Goal: Task Accomplishment & Management: Manage account settings

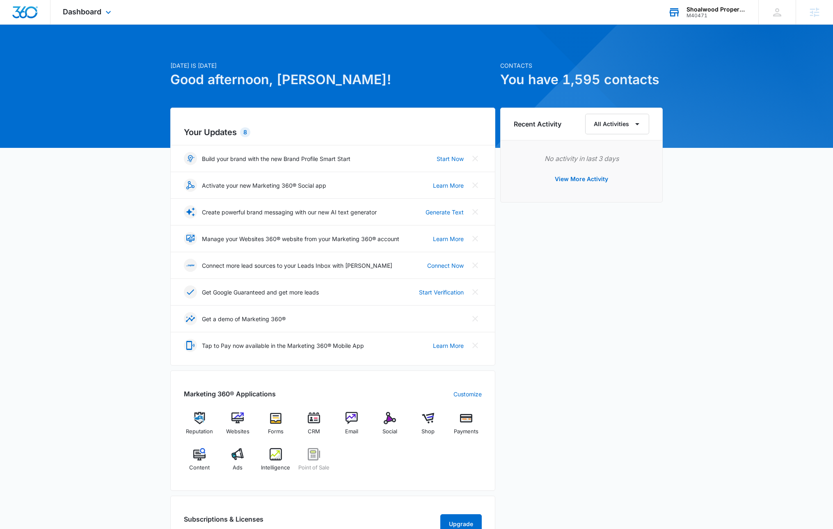
click at [698, 10] on div "Shoalwood Properties" at bounding box center [717, 9] width 60 height 7
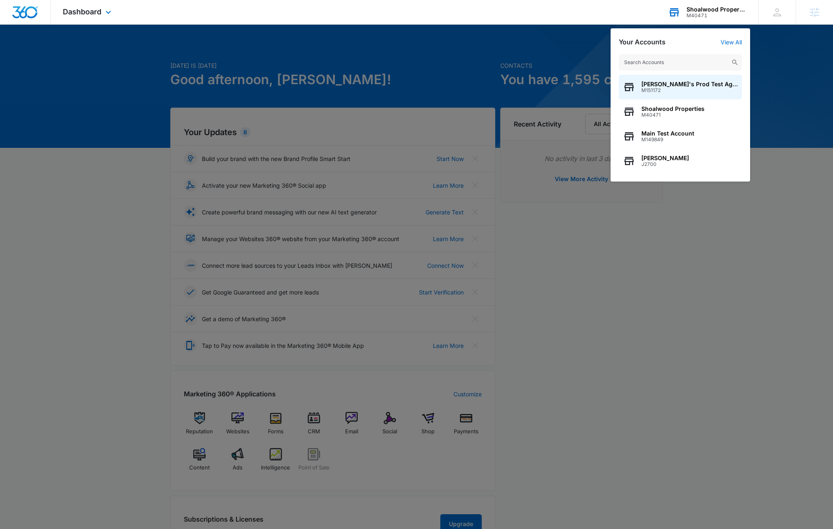
type input "A1AN2059405e613e7e3a170"
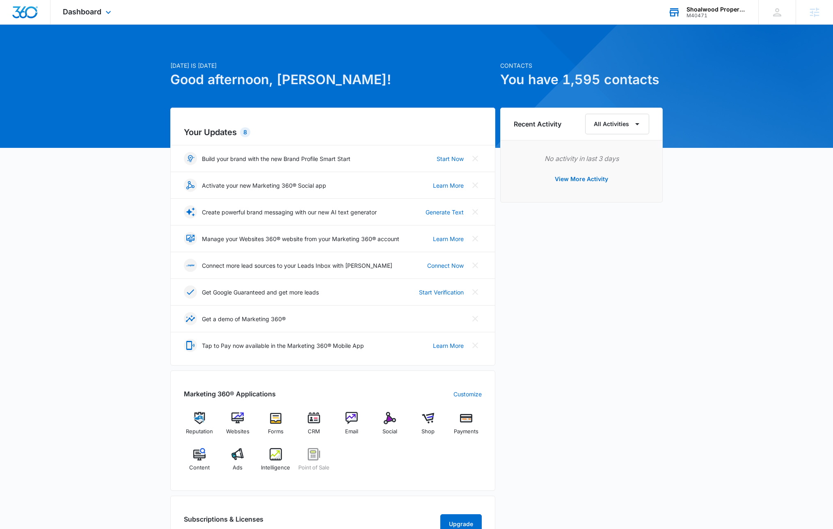
drag, startPoint x: 405, startPoint y: 55, endPoint x: 417, endPoint y: 54, distance: 12.0
click at [407, 55] on div "Today is Tuesday, October 14th Good afternoon, Rob! Contacts You have 1,595 con…" at bounding box center [416, 395] width 833 height 721
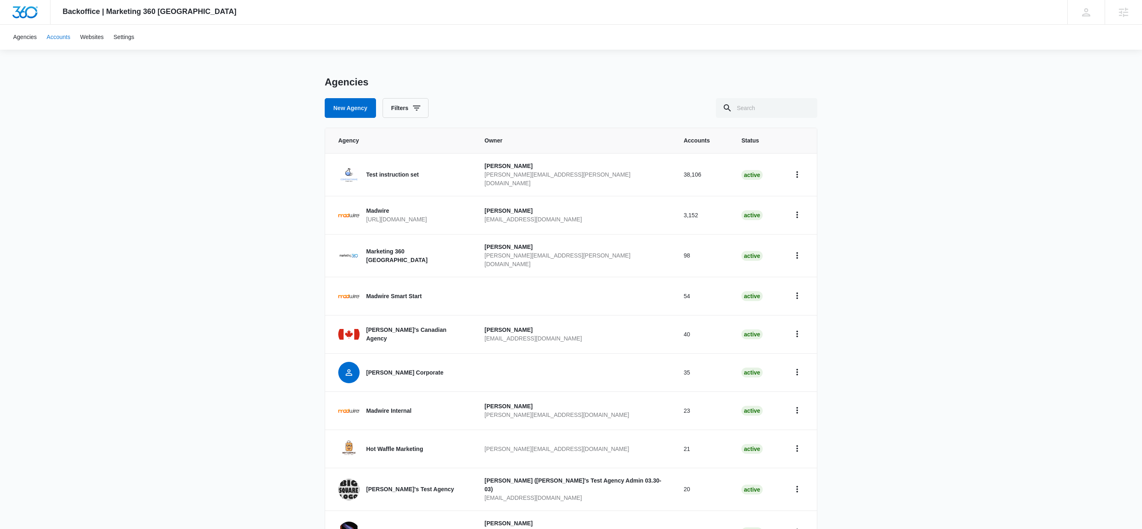
click at [62, 21] on div "Backoffice | Marketing 360 Canada Apps Settings" at bounding box center [149, 12] width 198 height 24
click at [1121, 16] on icon at bounding box center [1123, 12] width 12 height 12
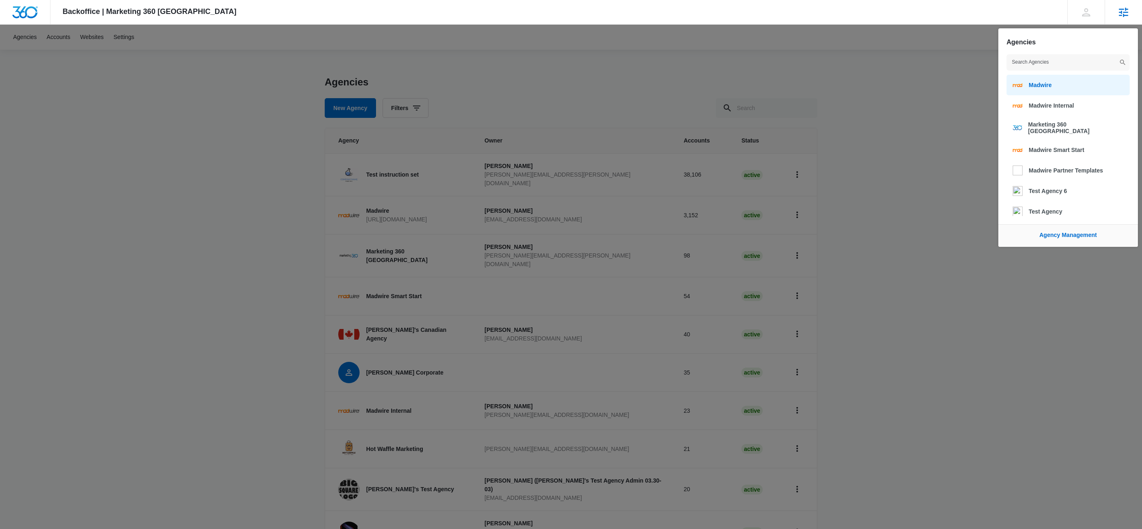
click at [1051, 87] on span "Madwire" at bounding box center [1039, 85] width 23 height 7
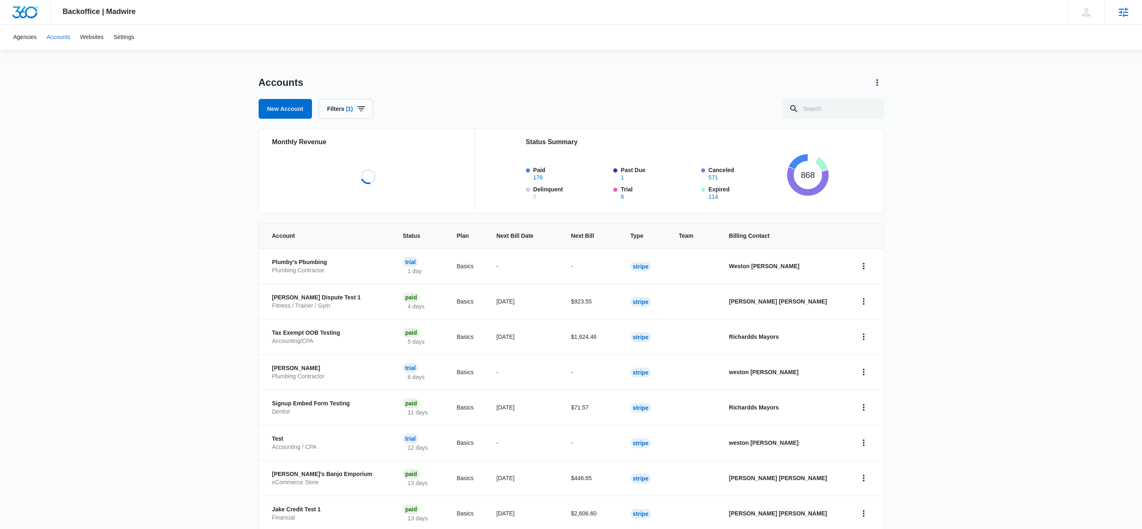
click at [61, 41] on link "Accounts" at bounding box center [59, 37] width 34 height 25
click at [844, 108] on input "text" at bounding box center [832, 109] width 101 height 20
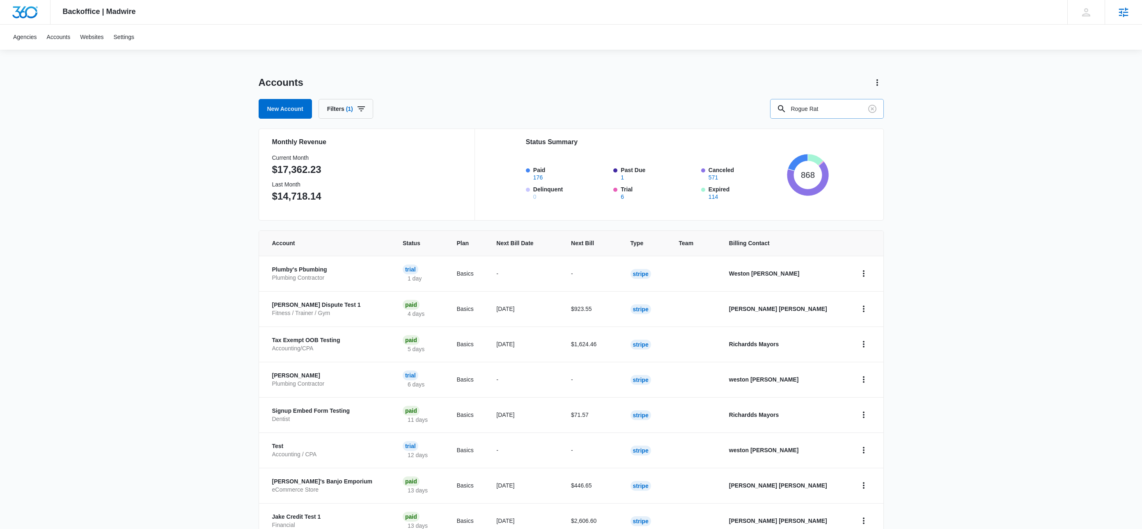
type input "Rogue Rat"
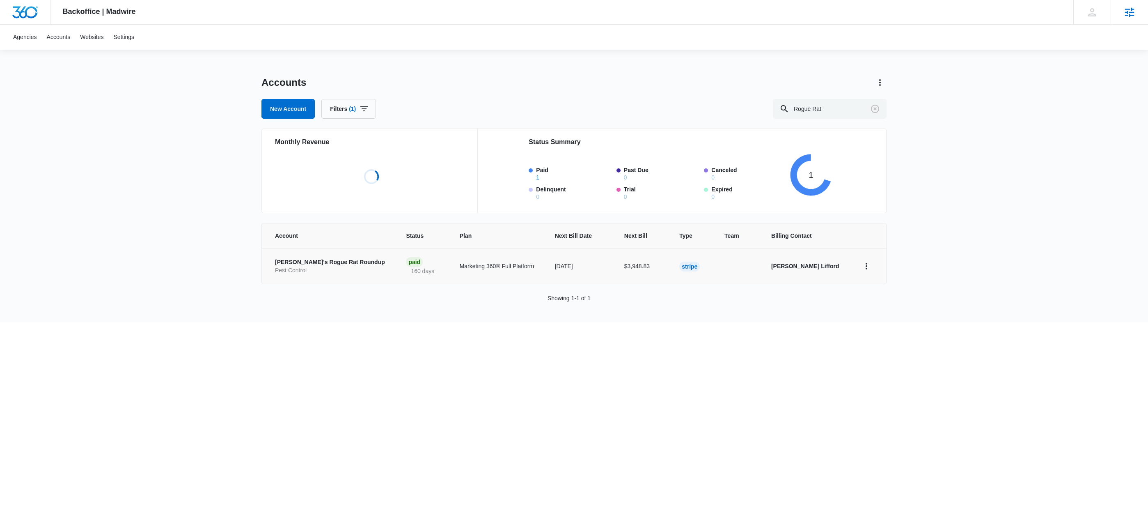
click at [287, 267] on p "Pest Control" at bounding box center [330, 270] width 111 height 8
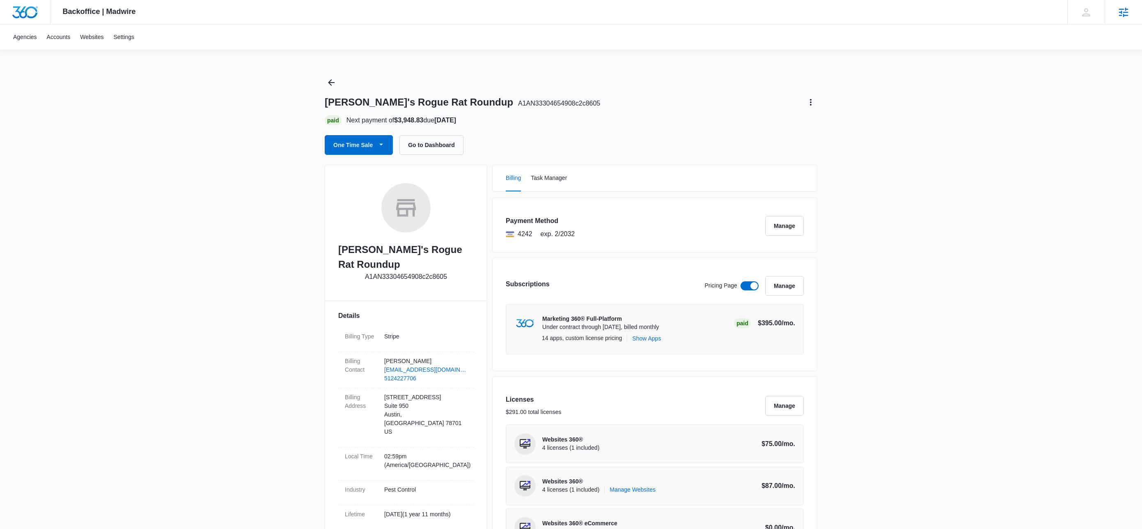
scroll to position [62, 0]
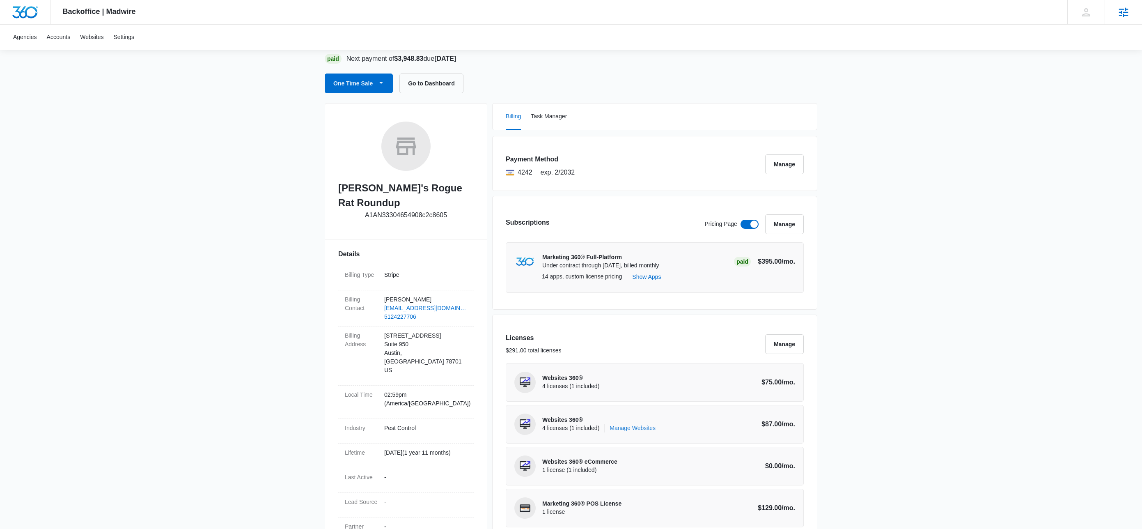
click at [633, 427] on link "Manage Websites" at bounding box center [632, 428] width 46 height 8
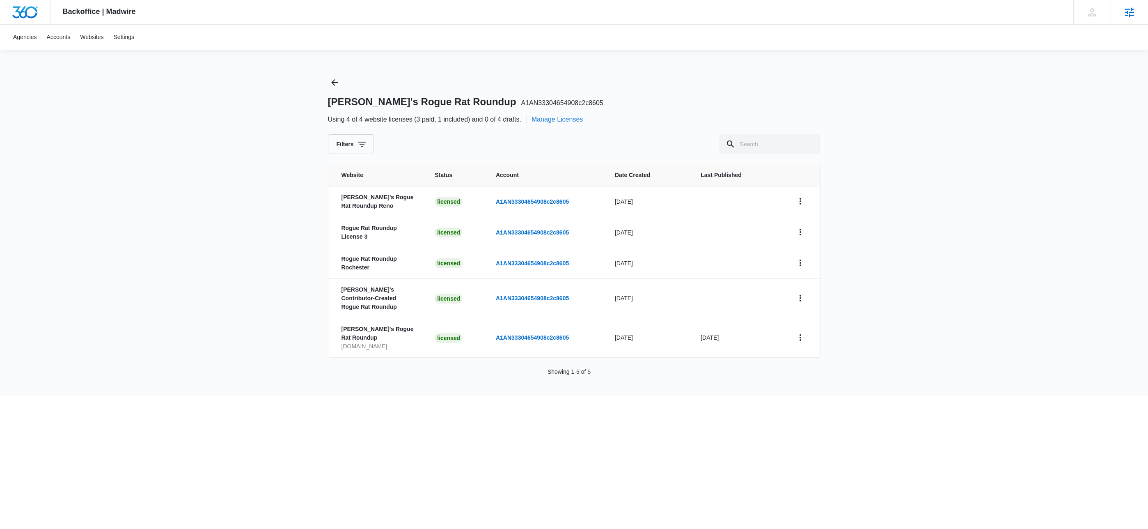
click at [571, 117] on button "Manage Licenses" at bounding box center [556, 119] width 51 height 10
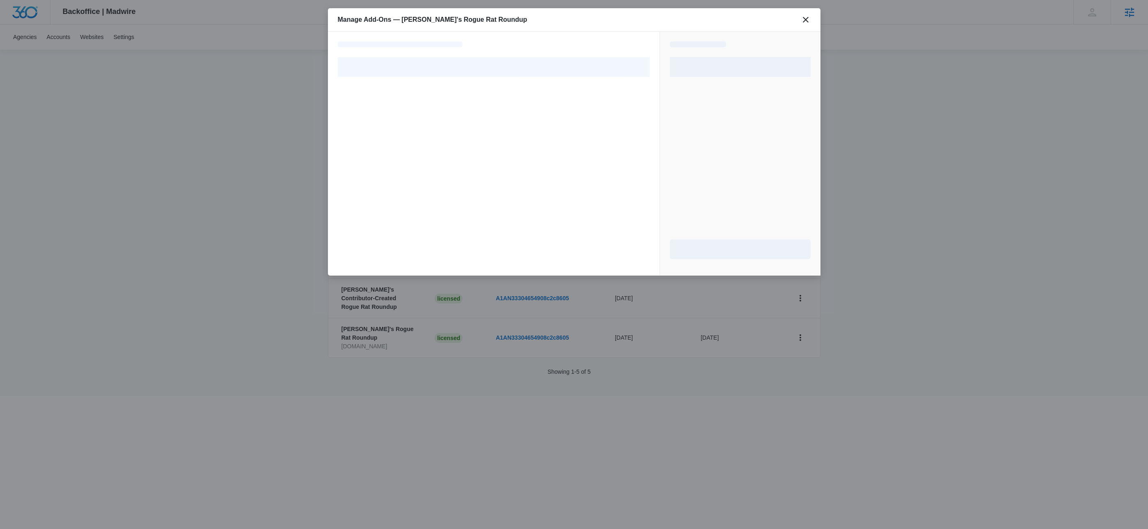
select select "pm_1O9b1tA4n8RTgNjUqEJKiuXg"
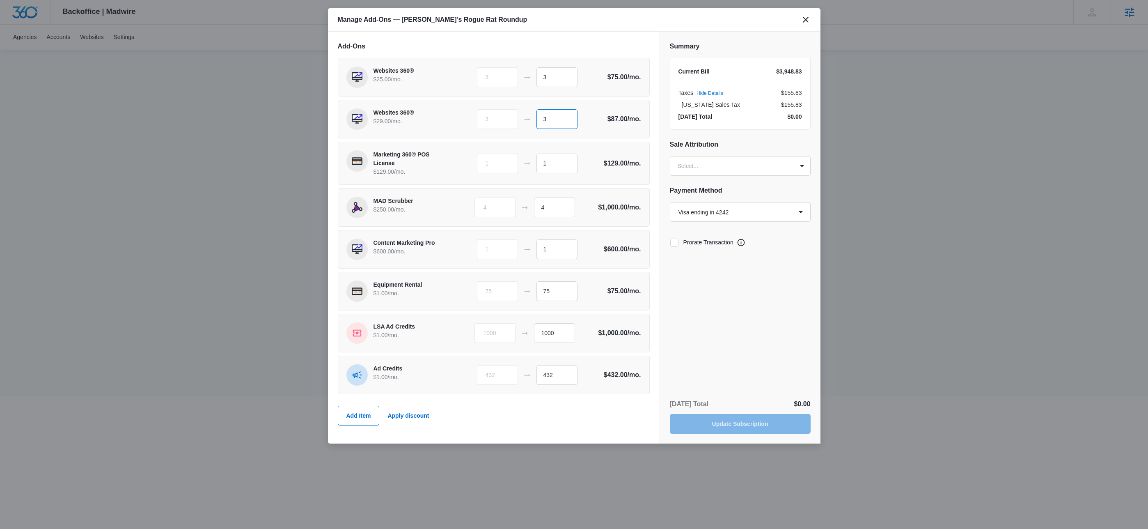
drag, startPoint x: 536, startPoint y: 119, endPoint x: 527, endPoint y: 119, distance: 9.4
click at [527, 119] on div "3 3" at bounding box center [540, 119] width 126 height 20
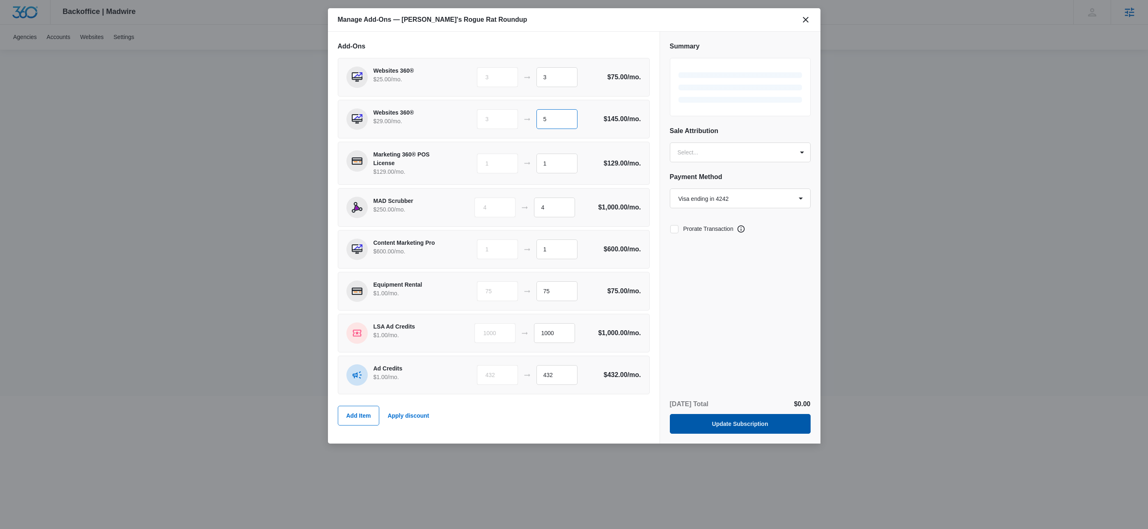
type input "5"
click at [740, 422] on button "Update Subscription" at bounding box center [740, 424] width 141 height 20
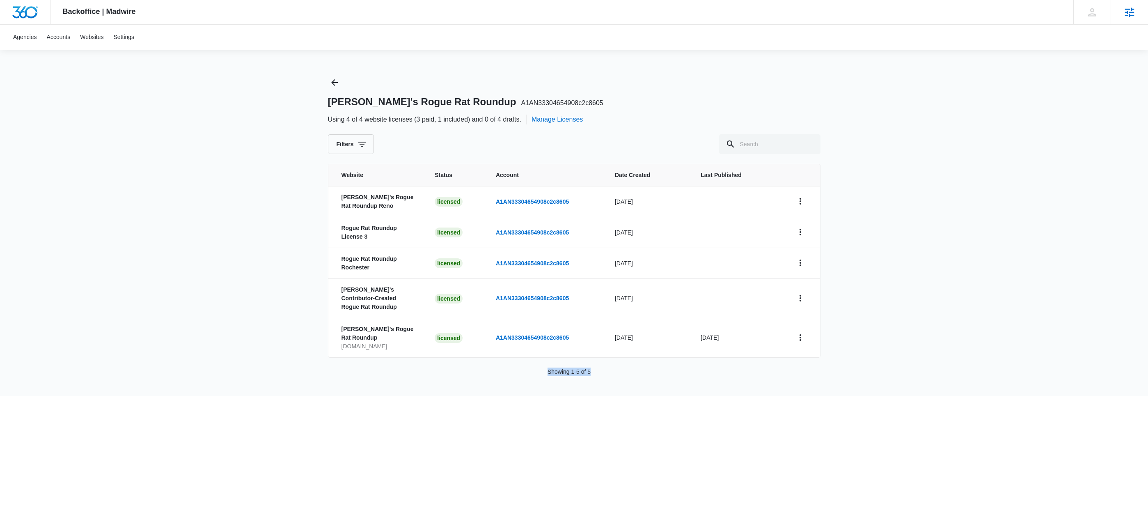
drag, startPoint x: 609, startPoint y: 369, endPoint x: 515, endPoint y: 360, distance: 95.2
click at [515, 360] on div "Rob's Rogue Rat Roundup A1AN33304654908c2c8605 Using 4 of 4 website licenses (3…" at bounding box center [574, 236] width 492 height 320
click at [583, 118] on button "Manage Licenses" at bounding box center [556, 119] width 51 height 10
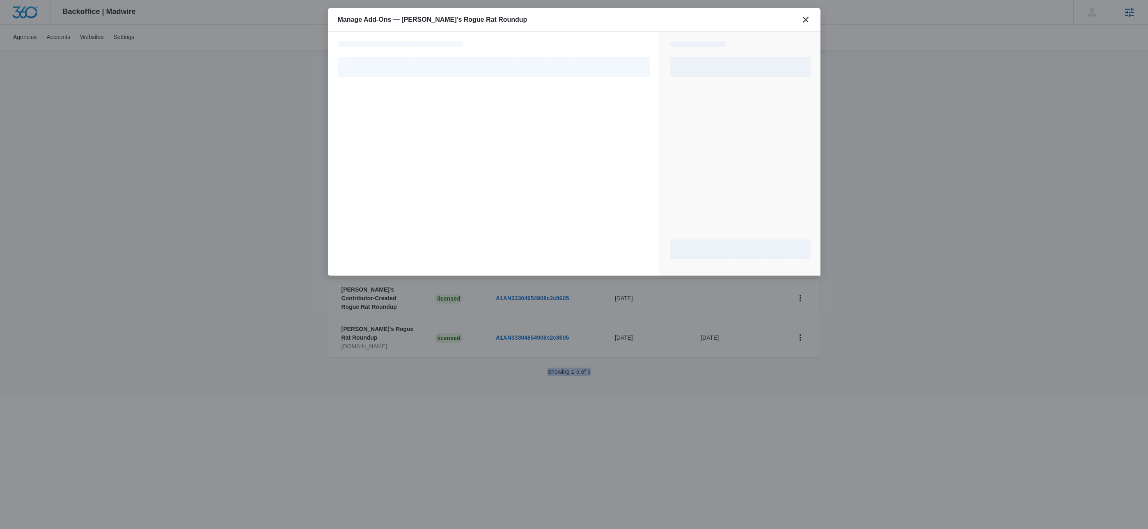
select select "pm_1O9b1tA4n8RTgNjUqEJKiuXg"
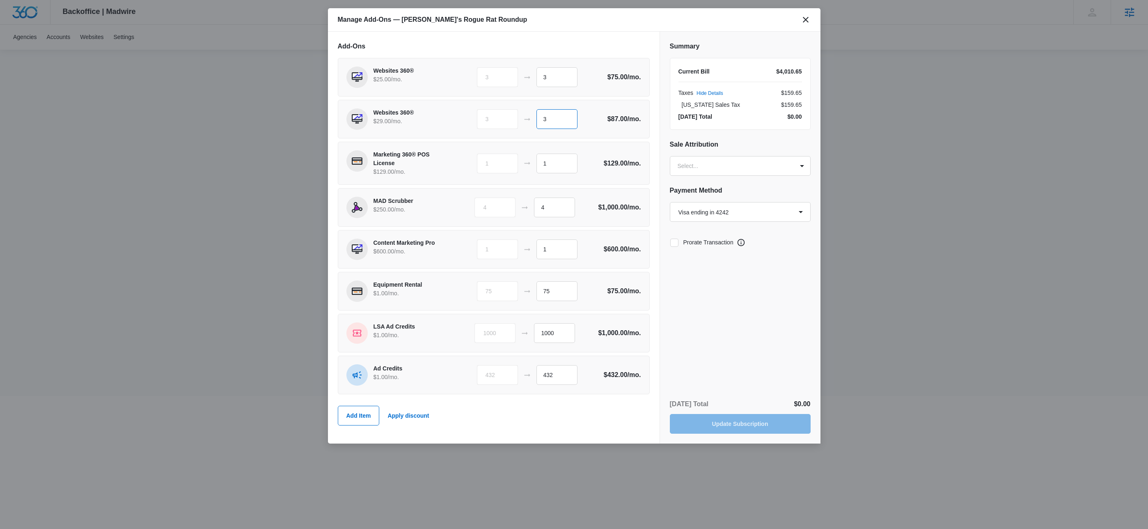
drag, startPoint x: 540, startPoint y: 117, endPoint x: 526, endPoint y: 116, distance: 14.4
click at [526, 117] on div "3 3" at bounding box center [540, 119] width 126 height 20
drag, startPoint x: 550, startPoint y: 78, endPoint x: 540, endPoint y: 78, distance: 10.3
click at [538, 77] on input "3" at bounding box center [556, 77] width 41 height 20
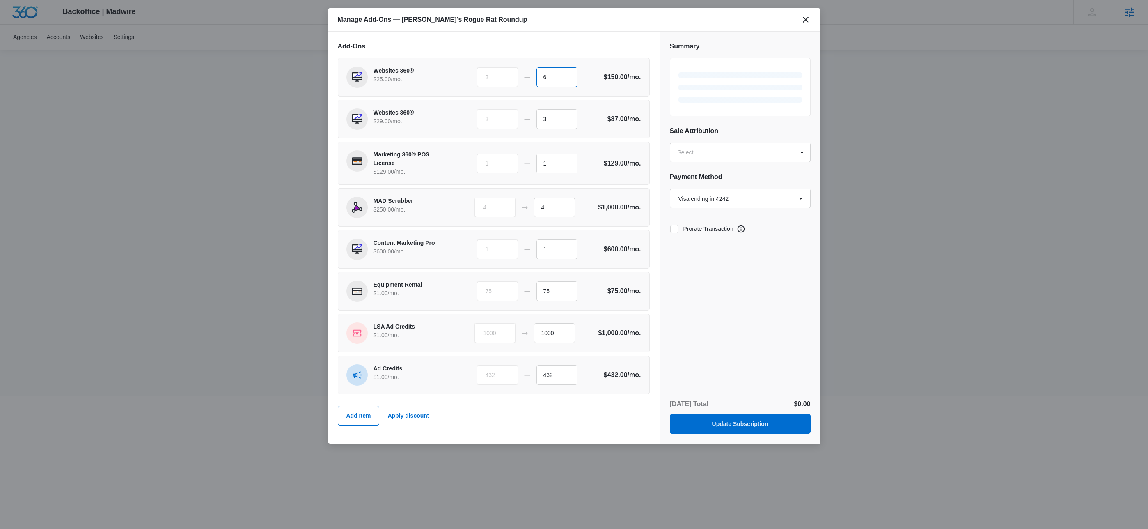
type input "6"
click at [512, 120] on div "3 3" at bounding box center [540, 119] width 126 height 20
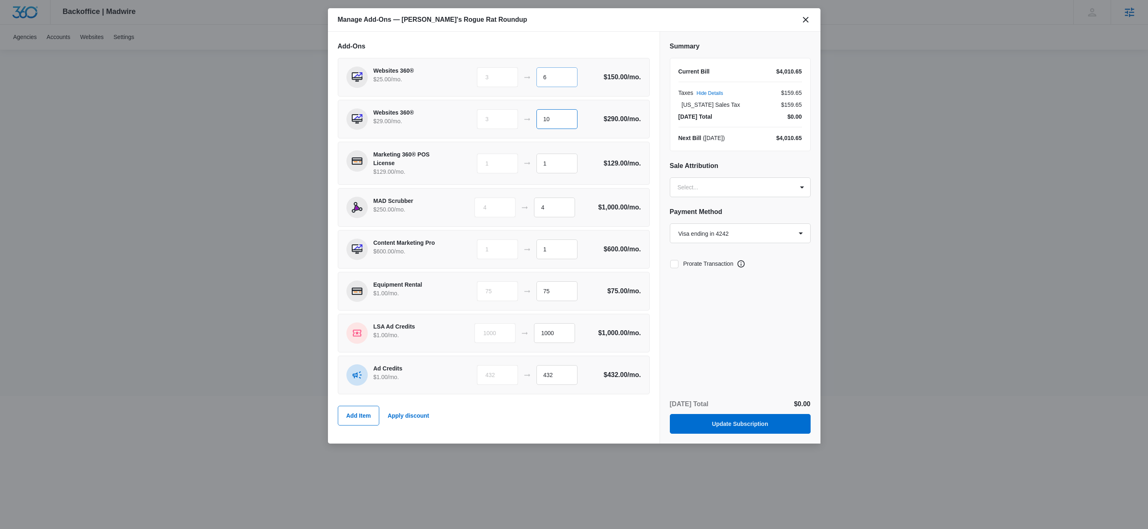
type input "10"
drag, startPoint x: 548, startPoint y: 71, endPoint x: 534, endPoint y: 71, distance: 13.6
click at [532, 71] on div "3 6" at bounding box center [540, 77] width 126 height 20
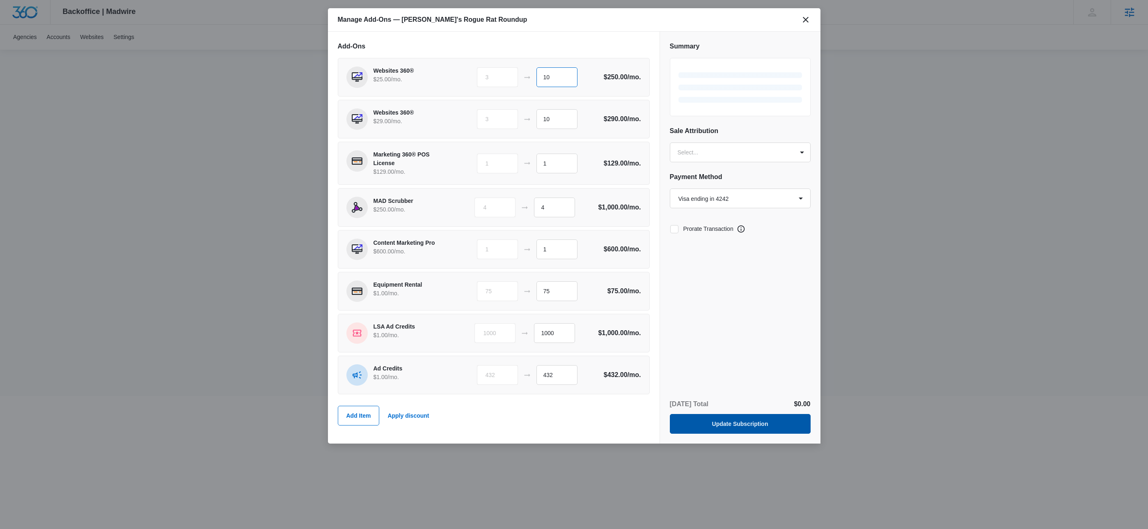
type input "10"
click at [737, 424] on button "Update Subscription" at bounding box center [740, 424] width 141 height 20
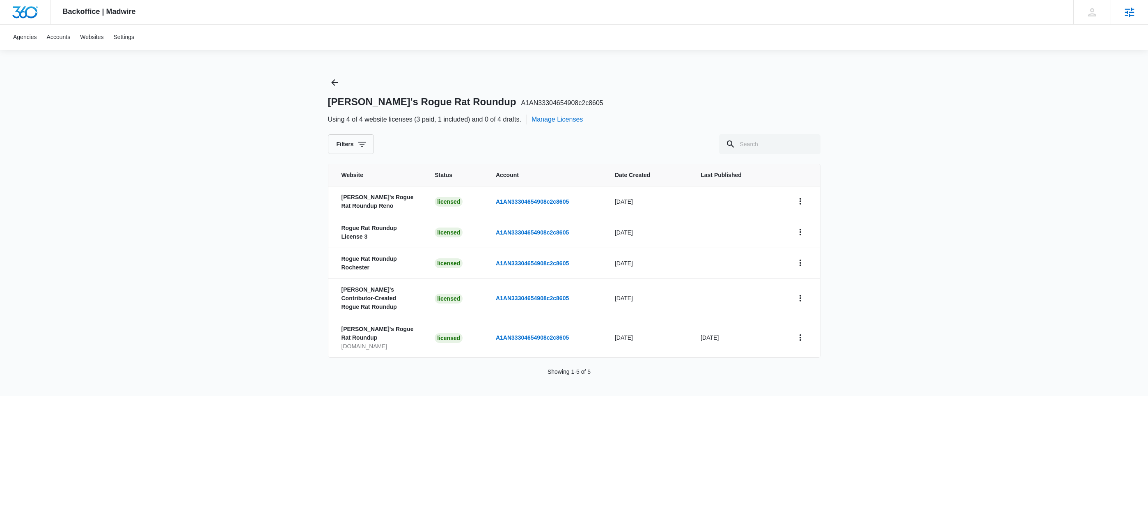
click at [197, 133] on div "Backoffice | Madwire Apps Settings Rob Lifford rob.lifford@madwire.com My Profi…" at bounding box center [574, 198] width 1148 height 396
click at [266, 125] on div "Backoffice | Madwire Apps Settings Rob Lifford rob.lifford@madwire.com My Profi…" at bounding box center [574, 198] width 1148 height 396
click at [544, 80] on div "Rob's Rogue Rat Roundup A1AN33304654908c2c8605 Using 4 of 4 website licenses (3…" at bounding box center [574, 115] width 492 height 78
click at [338, 80] on icon "Back" at bounding box center [335, 83] width 10 height 10
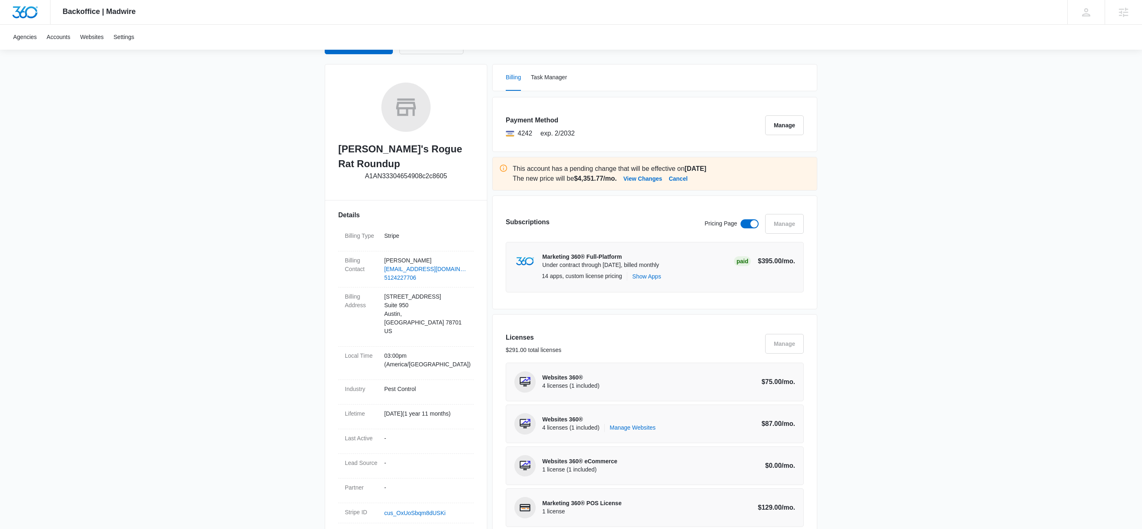
scroll to position [129, 0]
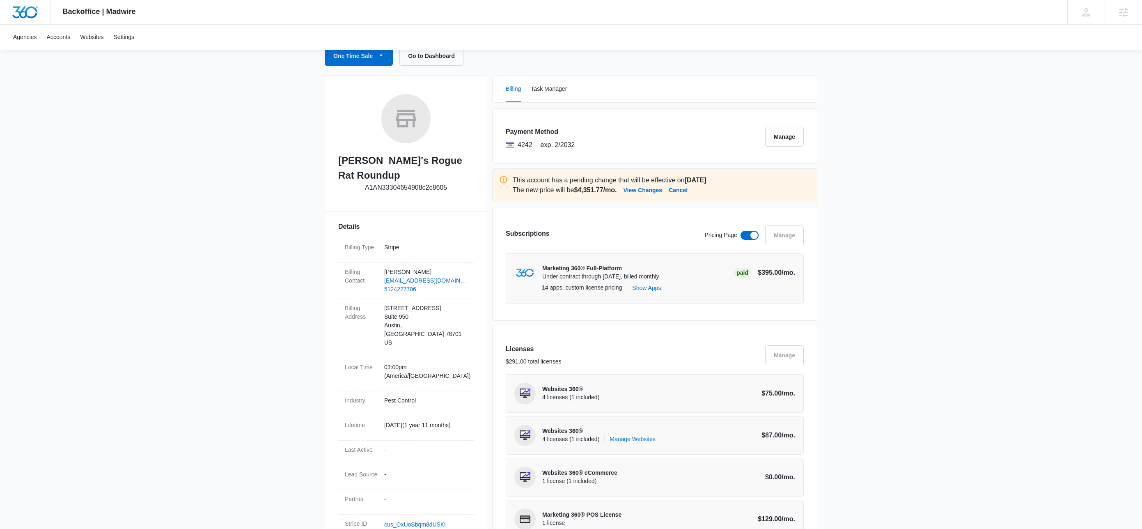
scroll to position [93, 0]
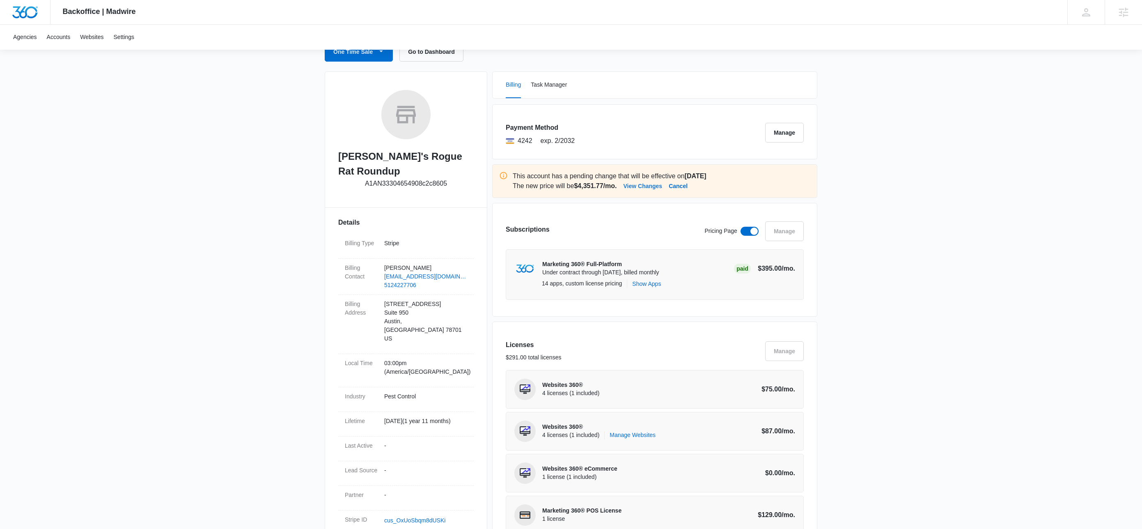
click at [650, 187] on button "View Changes" at bounding box center [642, 186] width 39 height 10
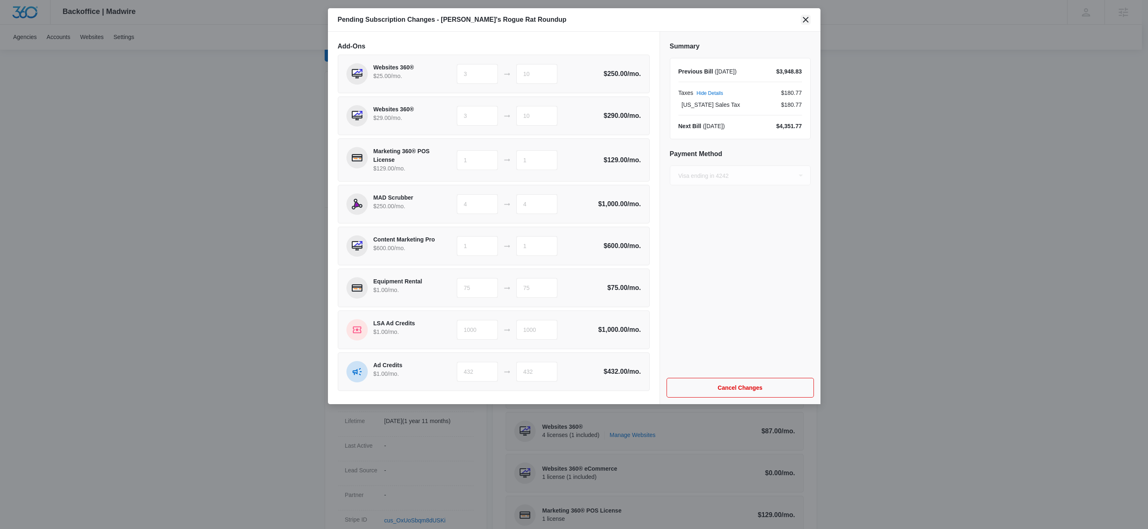
click at [806, 19] on icon "close" at bounding box center [806, 20] width 10 height 10
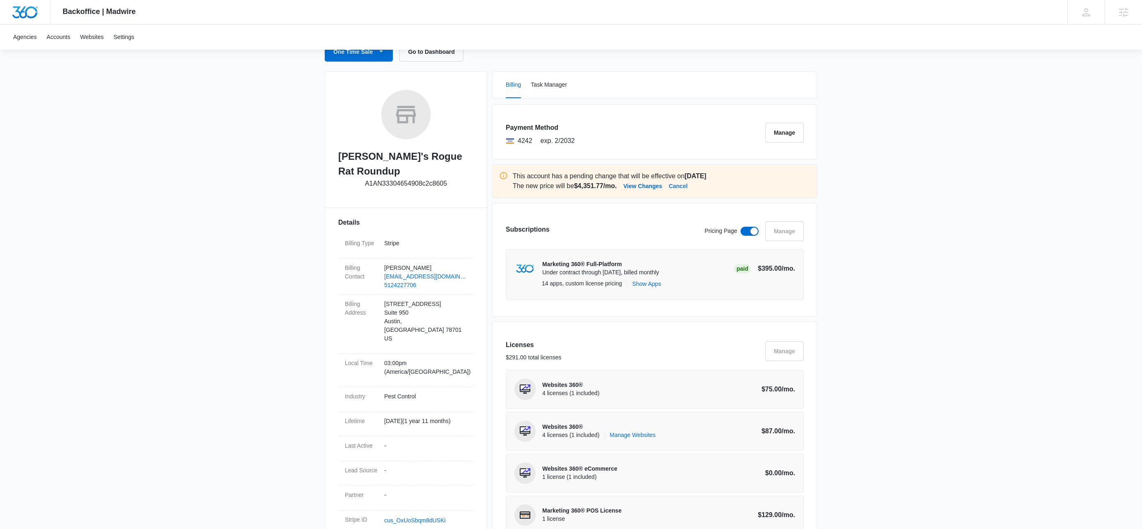
click at [687, 185] on button "Cancel" at bounding box center [677, 186] width 19 height 10
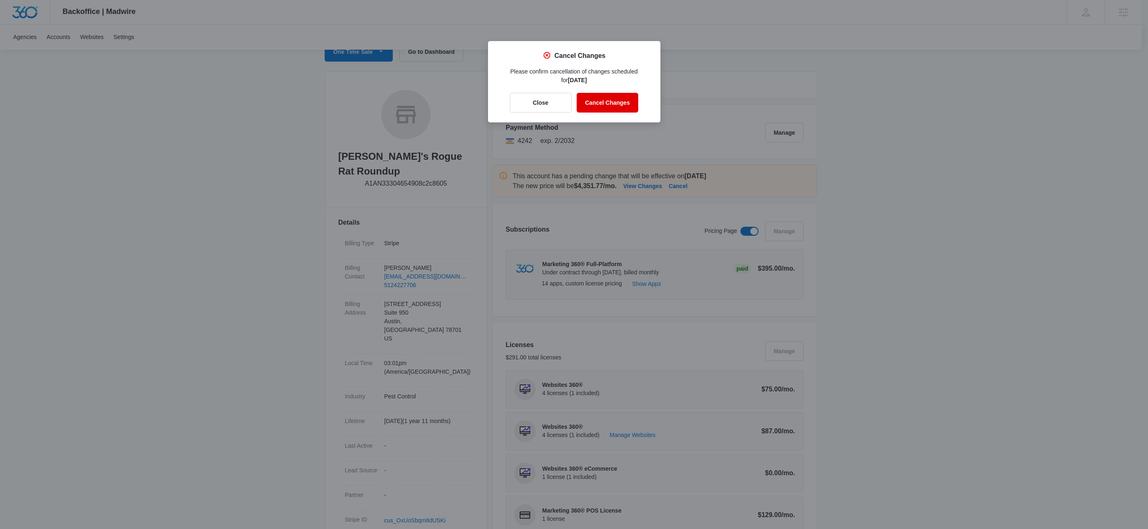
click at [598, 98] on button "Cancel Changes" at bounding box center [608, 103] width 62 height 20
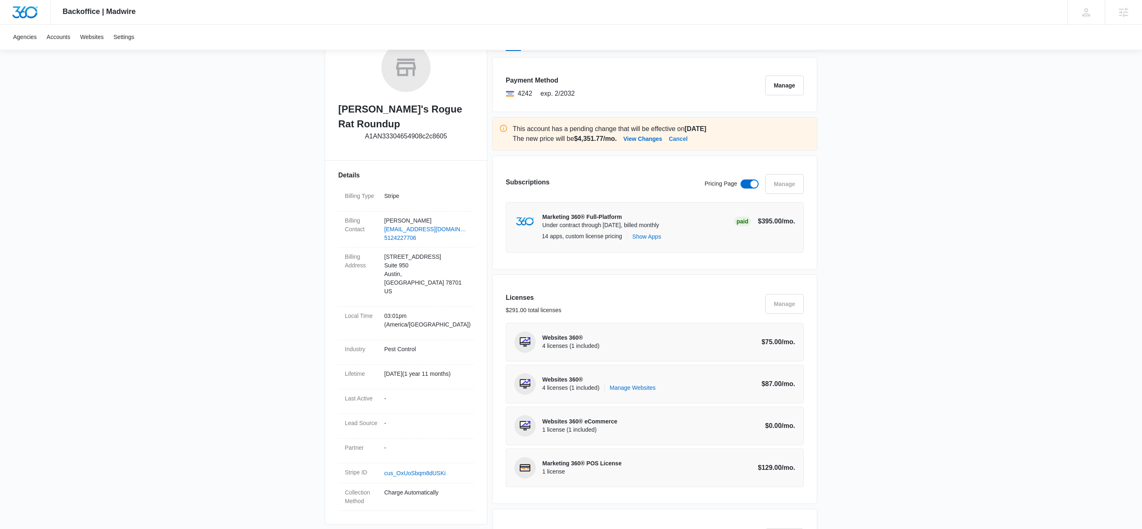
scroll to position [149, 0]
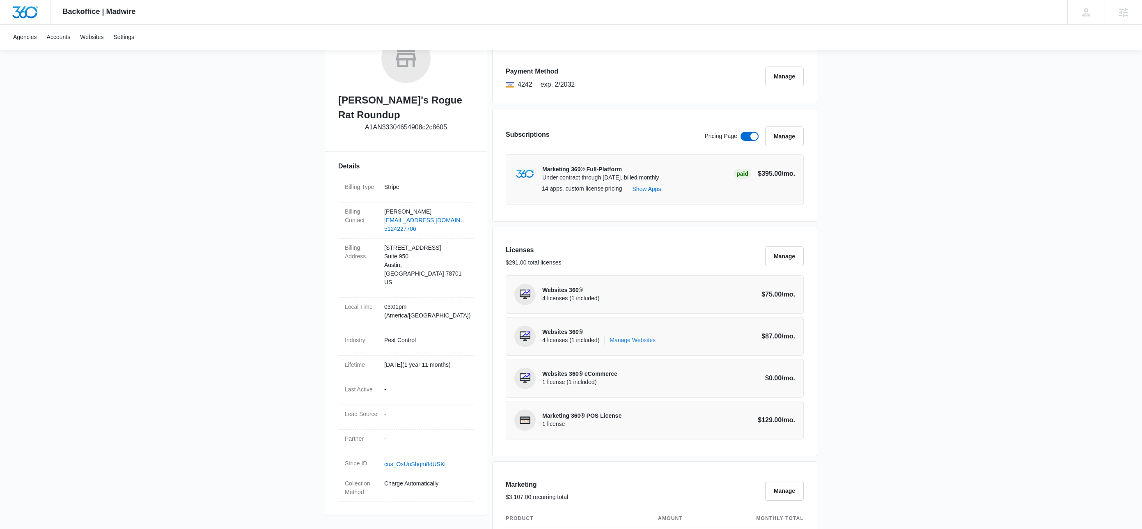
drag, startPoint x: 644, startPoint y: 376, endPoint x: 652, endPoint y: 277, distance: 100.1
click at [652, 277] on div "Licenses $291.00 total licenses Manage Websites 360® 4 licenses (1 included) Am…" at bounding box center [654, 341] width 325 height 229
click at [799, 253] on button "Manage" at bounding box center [784, 256] width 39 height 20
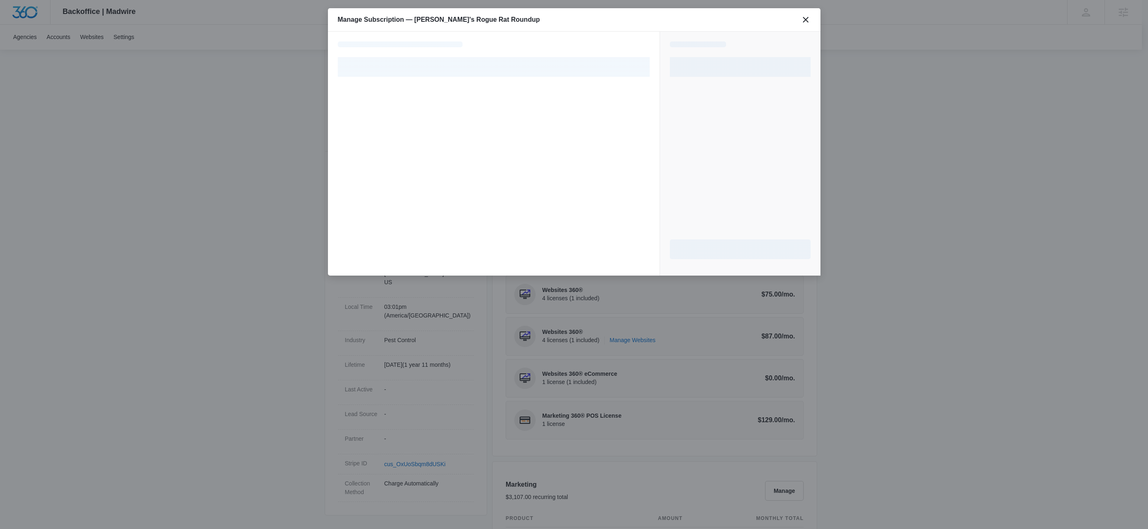
select select "pm_1O9b1tA4n8RTgNjUqEJKiuXg"
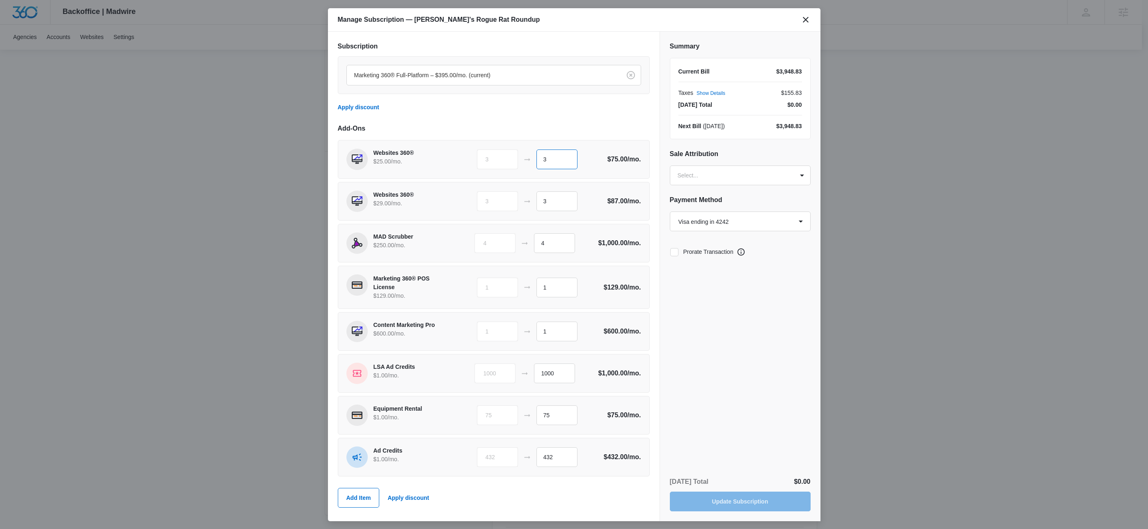
drag, startPoint x: 536, startPoint y: 161, endPoint x: 530, endPoint y: 160, distance: 5.8
click at [530, 160] on div "3 3" at bounding box center [540, 159] width 126 height 20
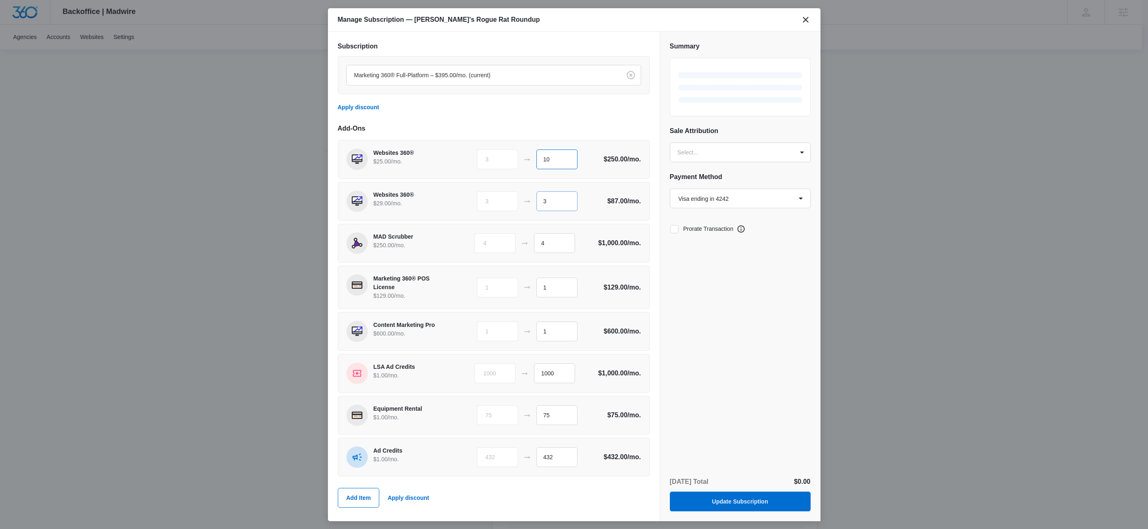
type input "10"
drag, startPoint x: 552, startPoint y: 199, endPoint x: 519, endPoint y: 195, distance: 33.1
click at [519, 195] on div "3 3" at bounding box center [540, 201] width 126 height 20
type input "10"
click at [675, 252] on icon at bounding box center [674, 251] width 7 height 7
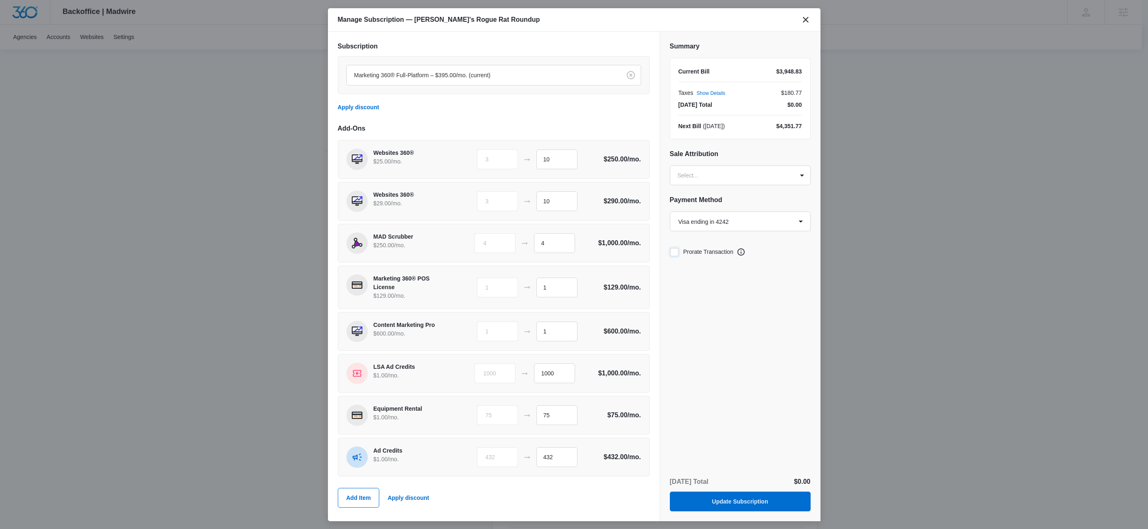
click at [670, 252] on input "Prorate Transaction" at bounding box center [670, 252] width 0 height 0
checkbox input "true"
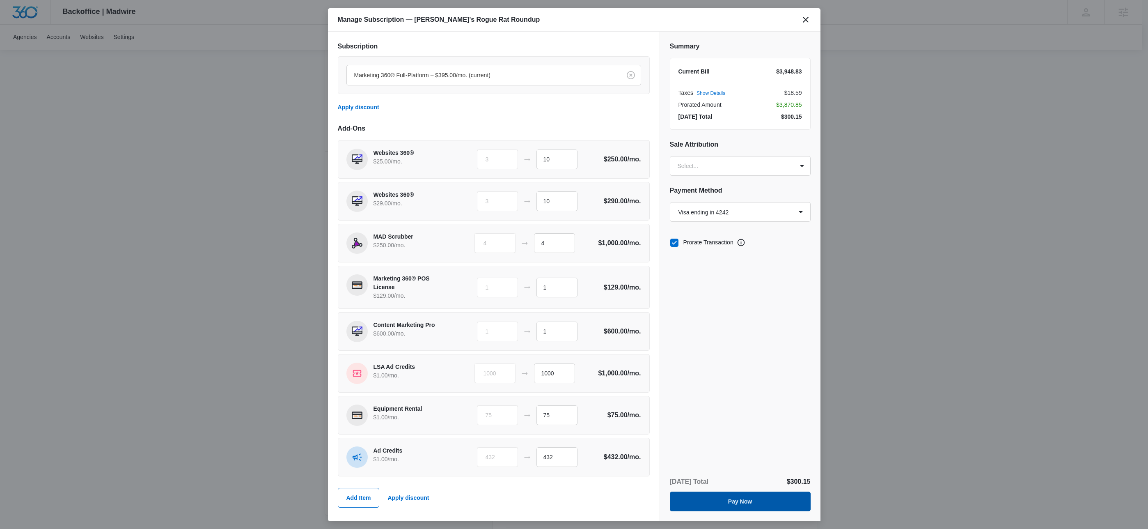
click at [734, 499] on button "Pay Now" at bounding box center [740, 501] width 141 height 20
